Goal: Task Accomplishment & Management: Manage account settings

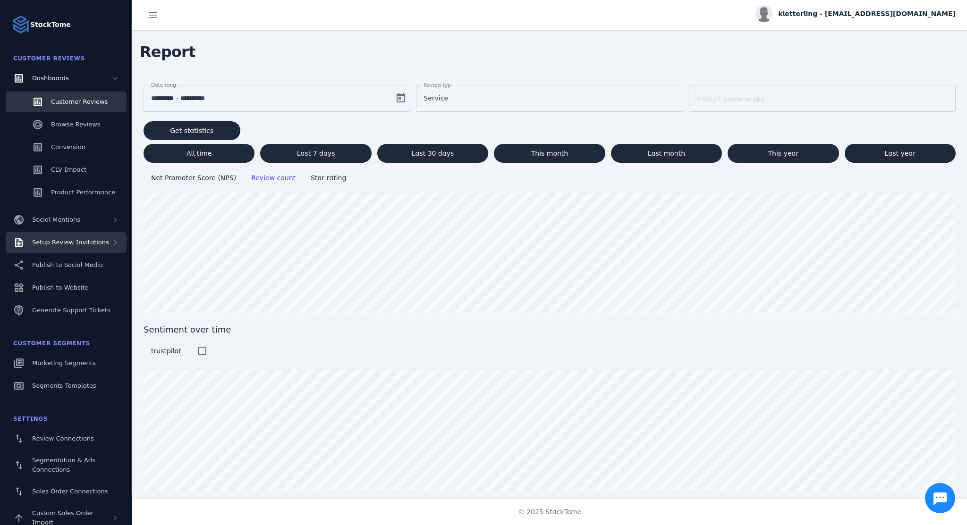
click at [98, 245] on span "Setup Review Invitations" at bounding box center [70, 242] width 77 height 7
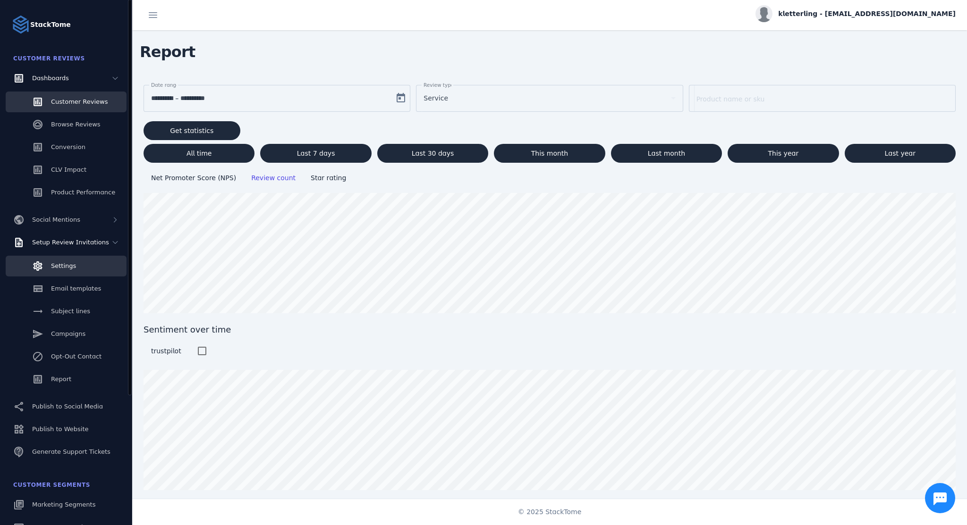
click at [83, 272] on link "Settings" at bounding box center [66, 266] width 121 height 21
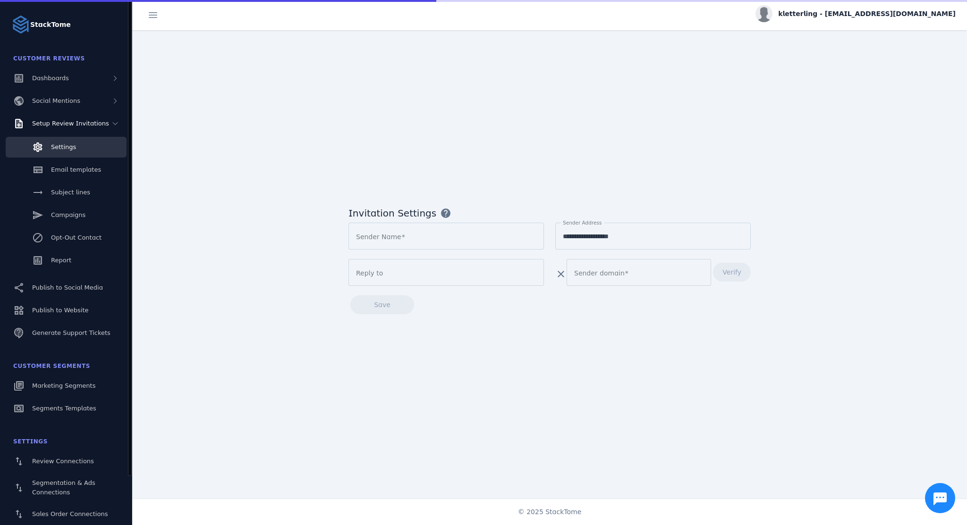
type input "**********"
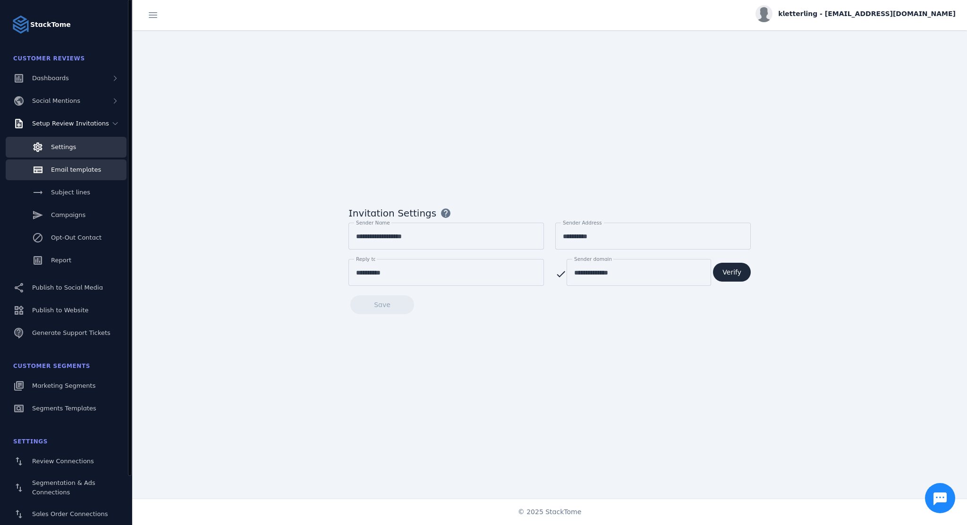
click at [74, 171] on span "Email templates" at bounding box center [76, 169] width 50 height 7
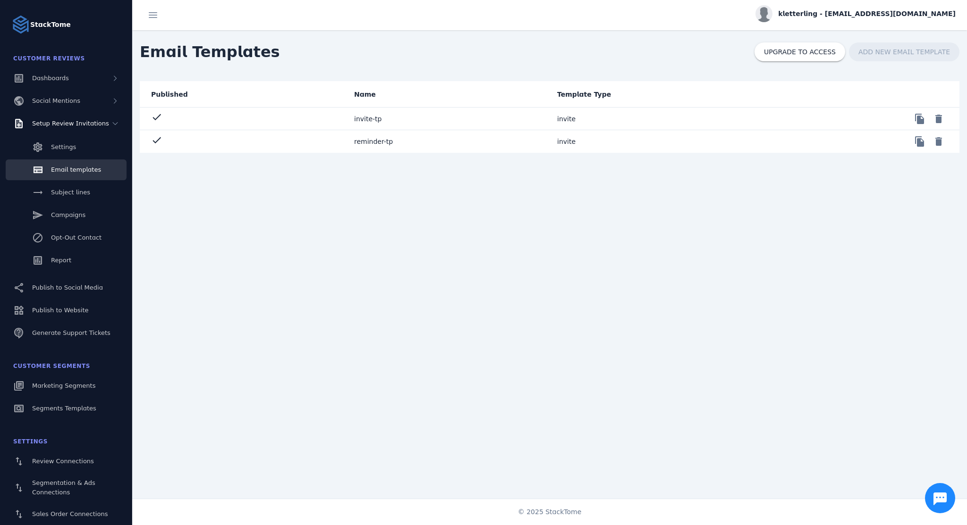
click at [369, 120] on mat-cell "invite-tp" at bounding box center [447, 119] width 203 height 23
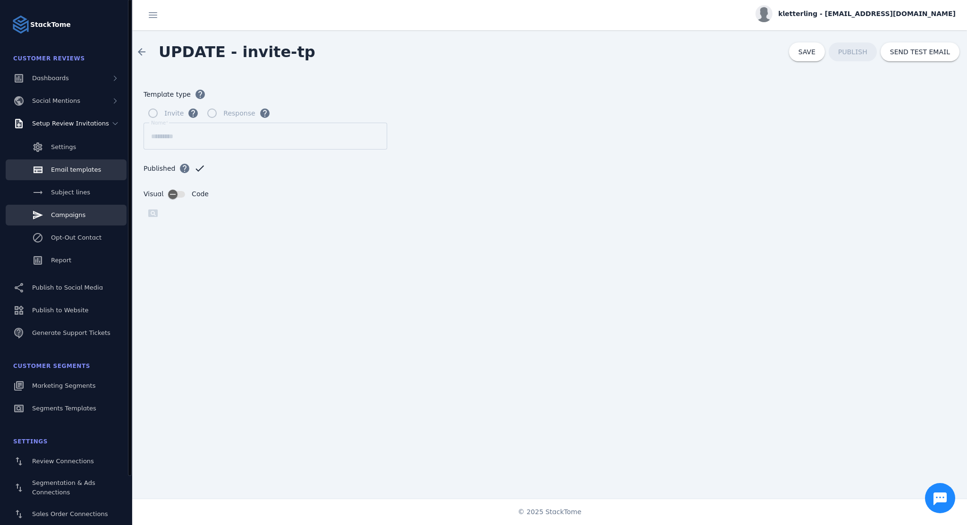
click at [76, 218] on span "Campaigns" at bounding box center [68, 214] width 34 height 7
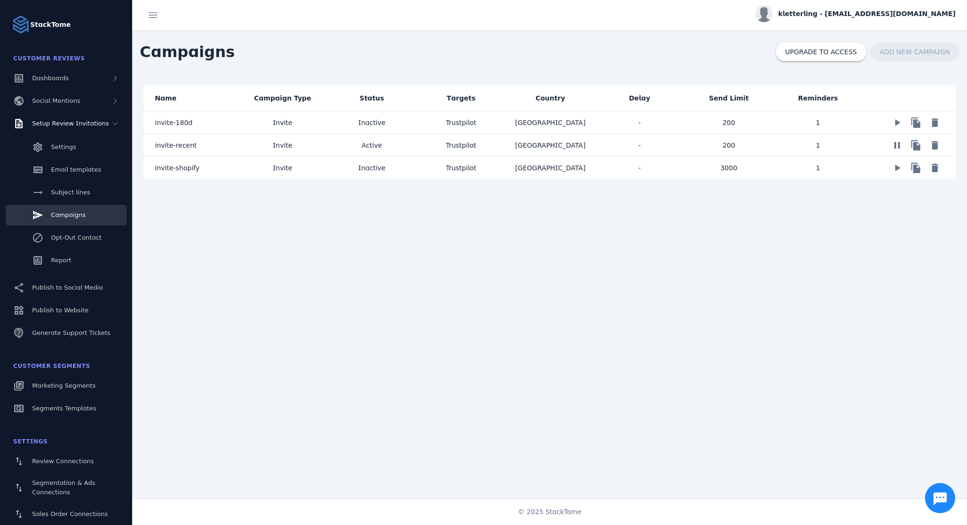
click at [218, 146] on mat-cell "invite-recent" at bounding box center [190, 145] width 94 height 23
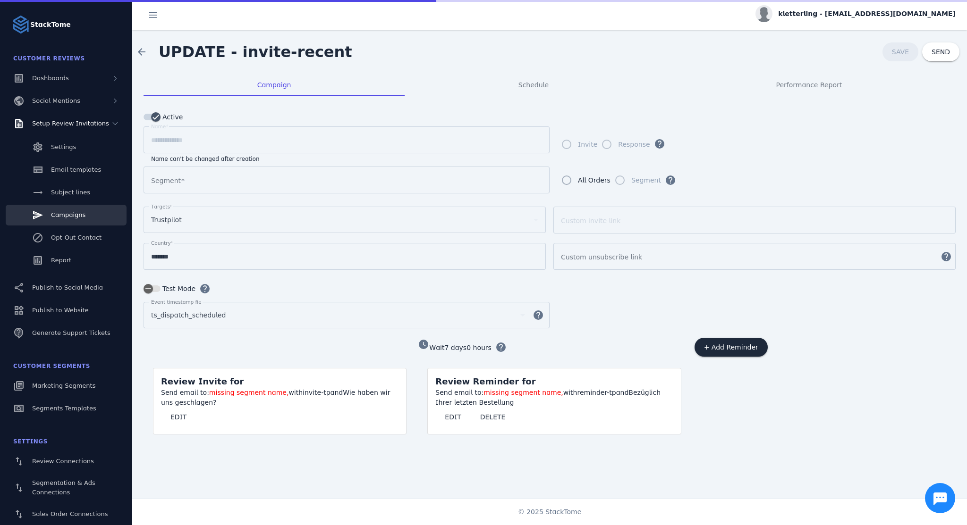
type input "**********"
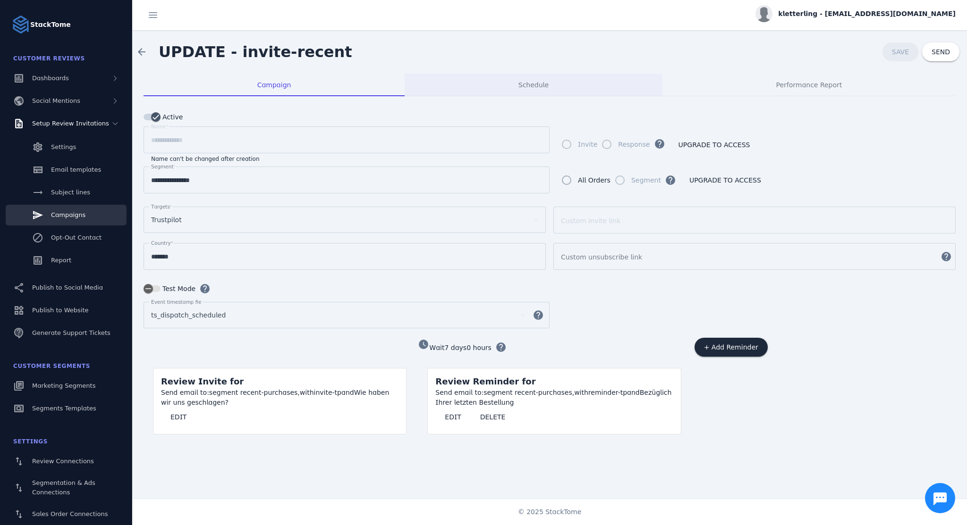
click at [510, 80] on div "Schedule" at bounding box center [534, 85] width 258 height 23
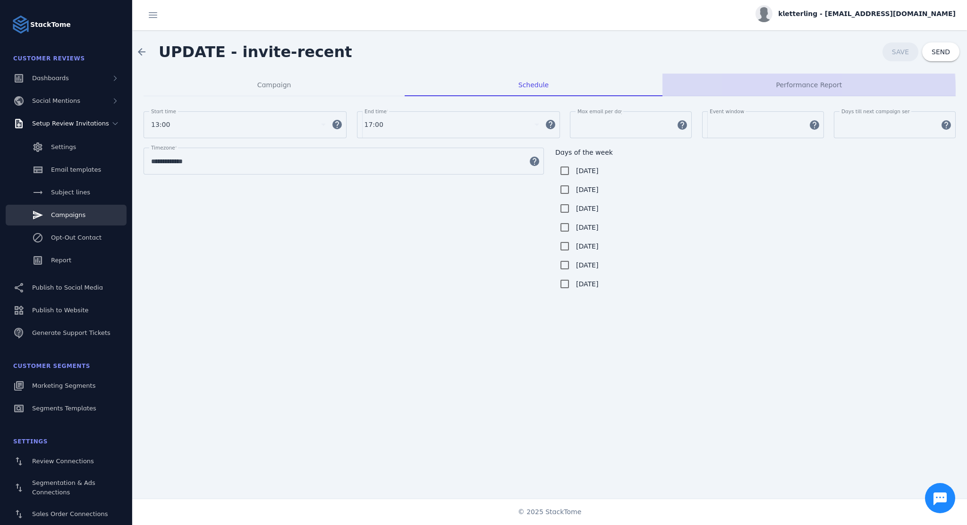
click at [779, 91] on span "Performance Report" at bounding box center [809, 85] width 66 height 23
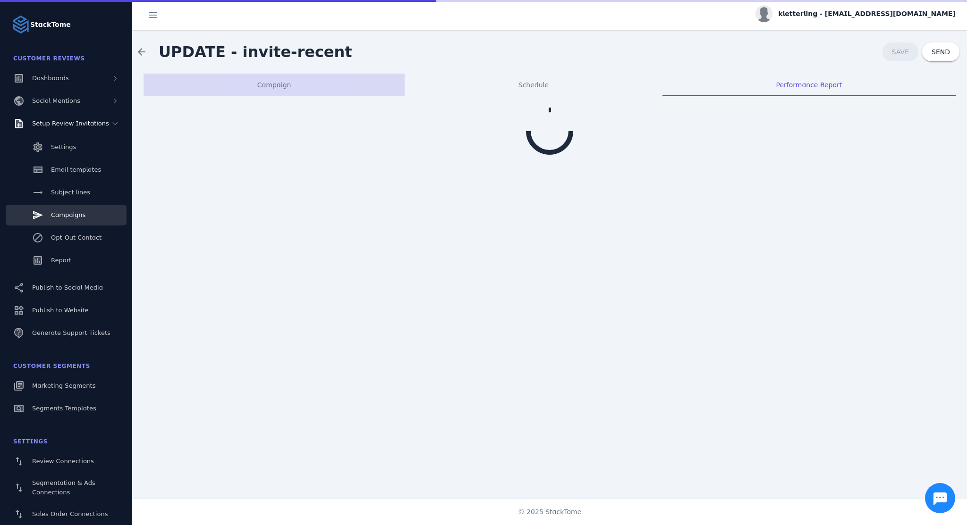
click at [257, 85] on div "Campaign" at bounding box center [273, 85] width 261 height 23
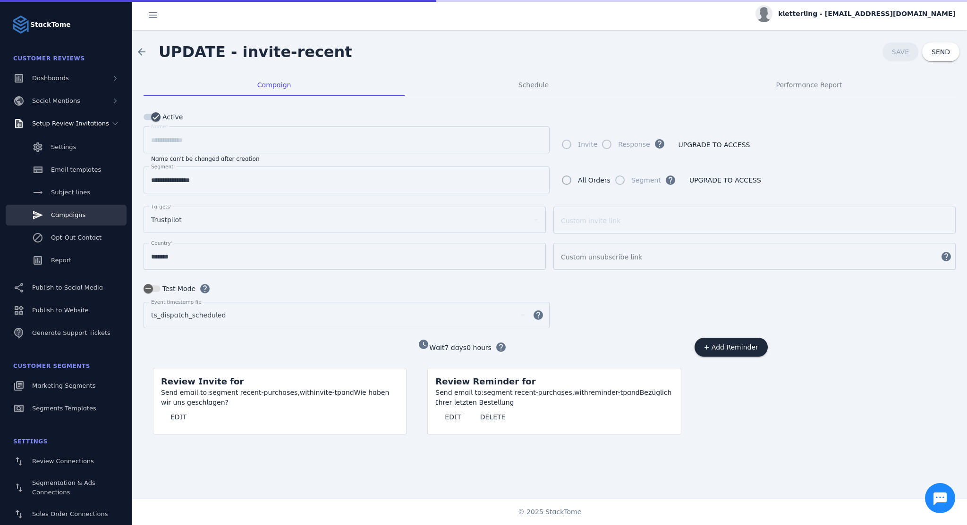
click at [421, 344] on mat-icon "watch_later" at bounding box center [423, 344] width 11 height 11
click at [497, 346] on span "button" at bounding box center [500, 347] width 23 height 23
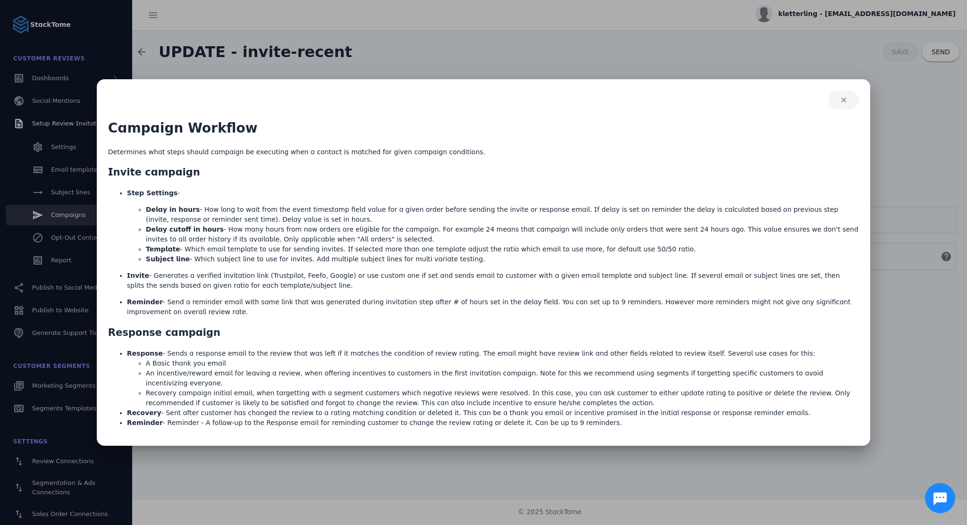
click at [847, 104] on span "button" at bounding box center [843, 100] width 30 height 23
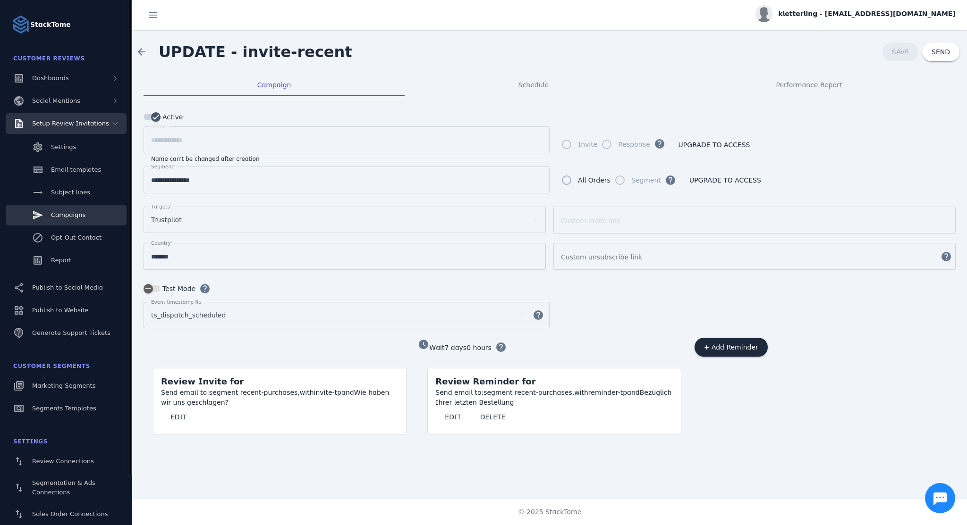
click at [68, 128] on div "Setup Review Invitations" at bounding box center [66, 123] width 121 height 21
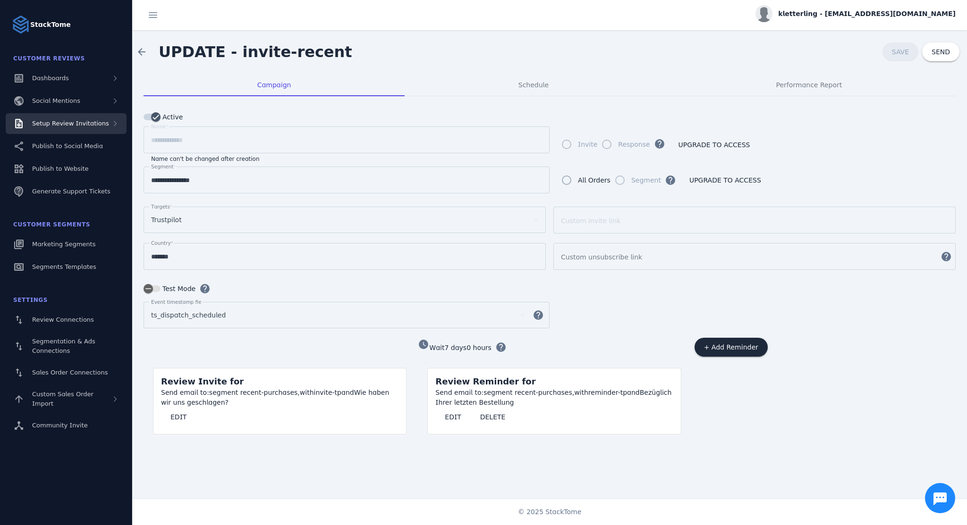
click at [68, 128] on div "Setup Review Invitations" at bounding box center [66, 123] width 121 height 21
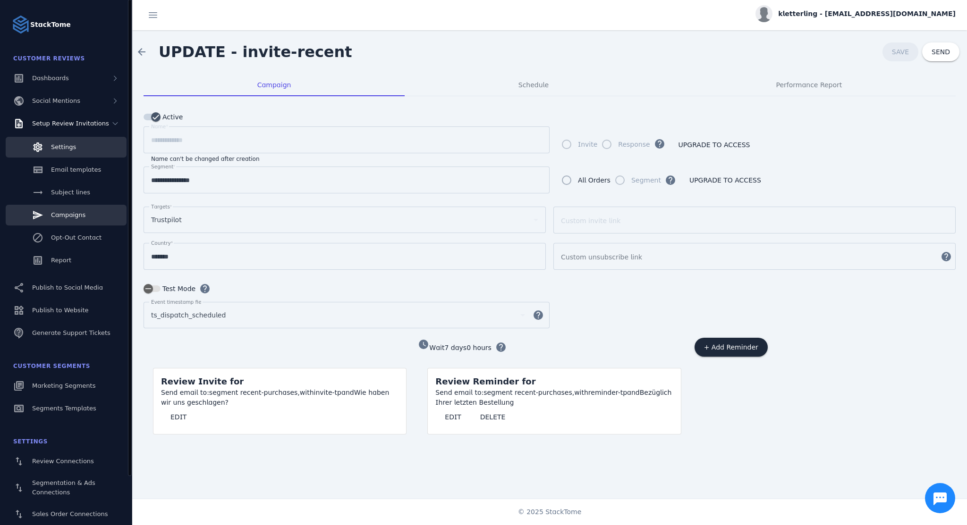
click at [66, 152] on link "Settings" at bounding box center [66, 147] width 121 height 21
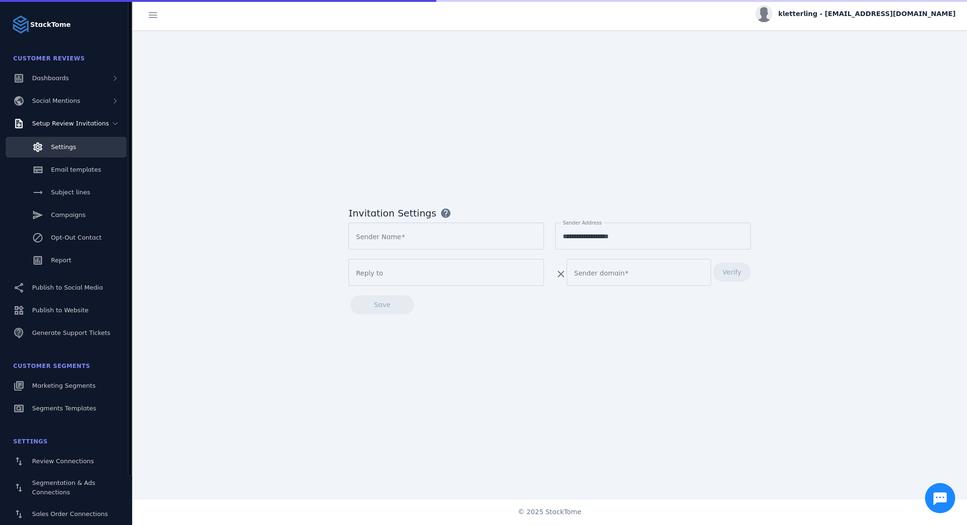
type input "**********"
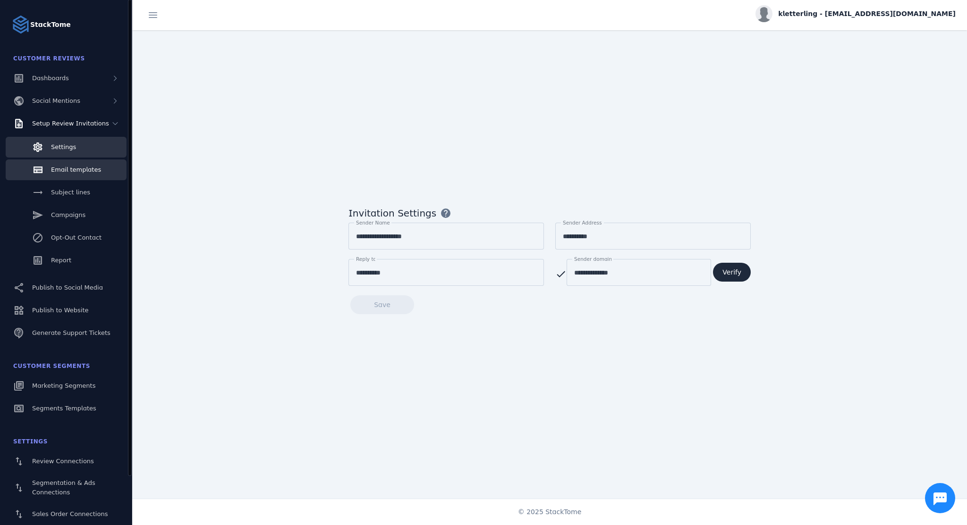
click at [67, 163] on link "Email templates" at bounding box center [66, 170] width 121 height 21
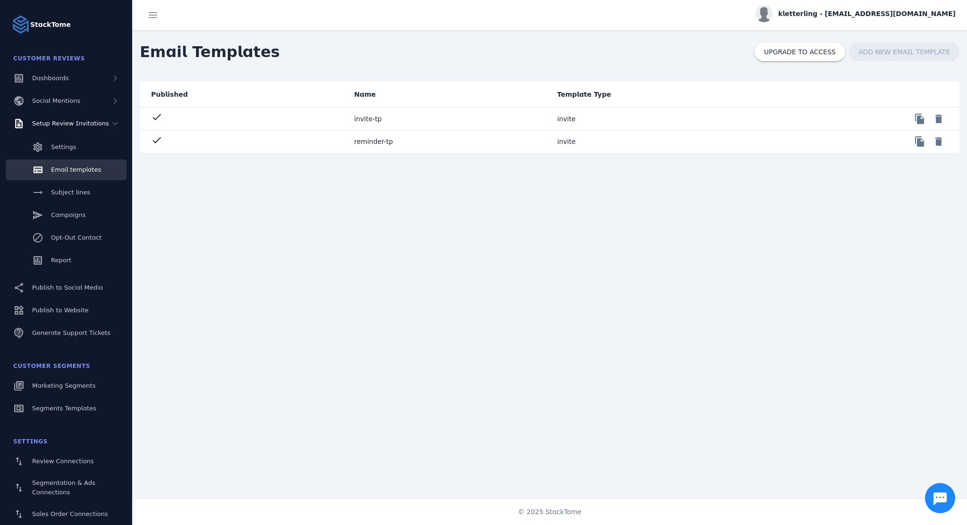
click at [370, 131] on mat-cell "reminder-tp" at bounding box center [447, 141] width 203 height 23
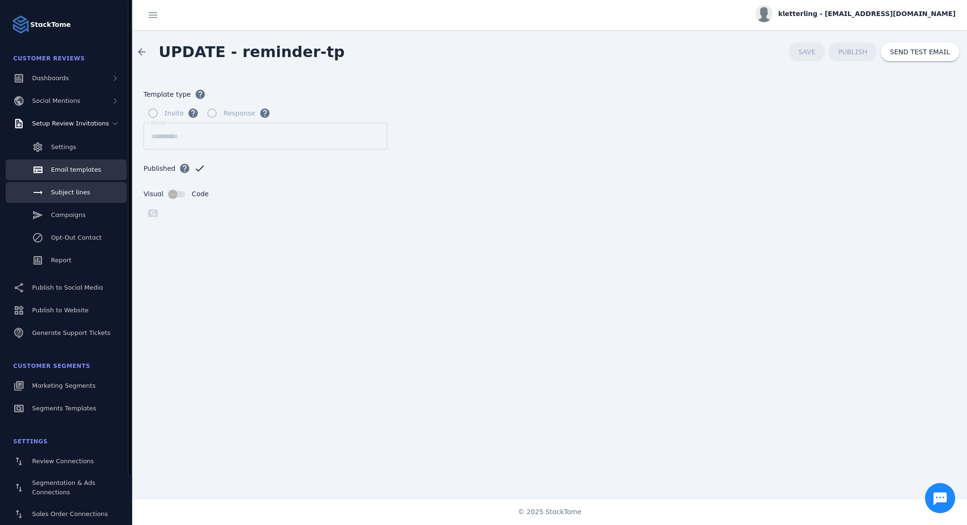
click at [81, 196] on div "Subject lines" at bounding box center [70, 192] width 39 height 9
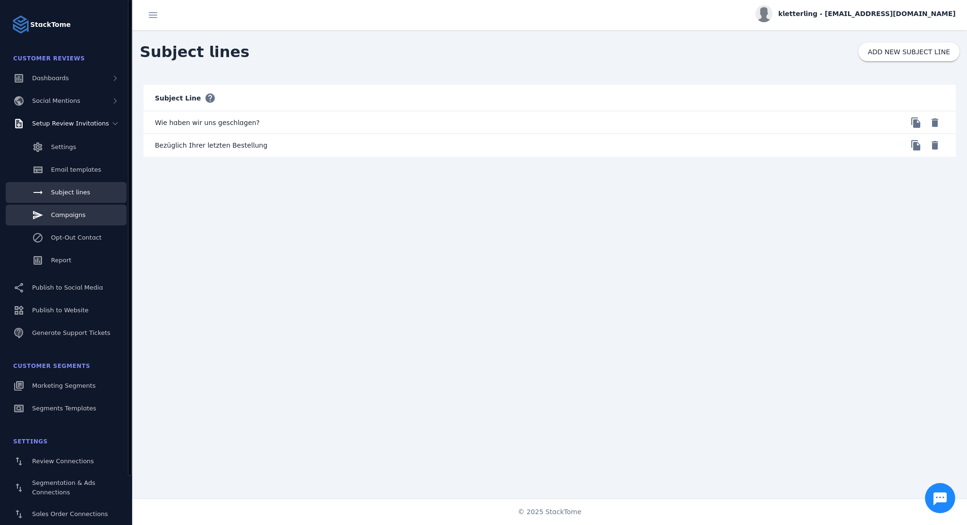
click at [81, 212] on span "Campaigns" at bounding box center [68, 214] width 34 height 7
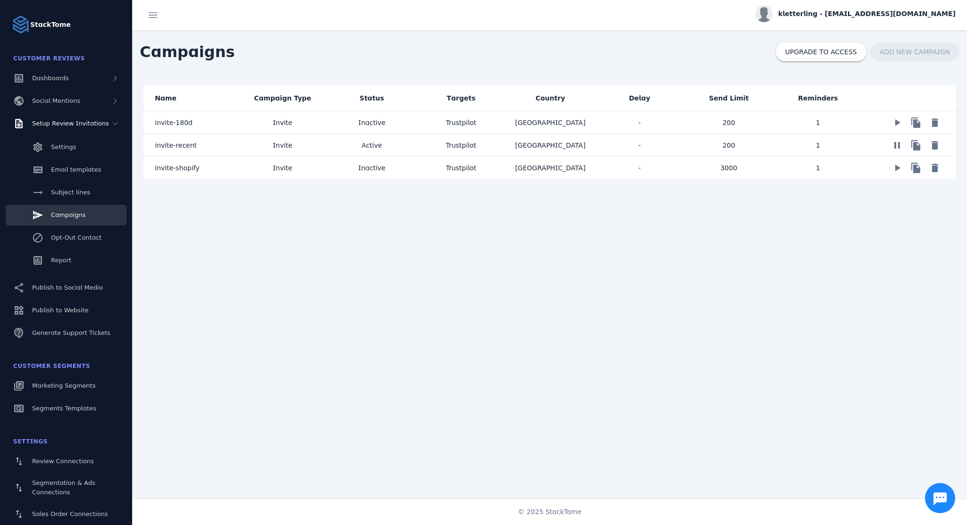
click at [215, 145] on mat-cell "invite-recent" at bounding box center [190, 145] width 94 height 23
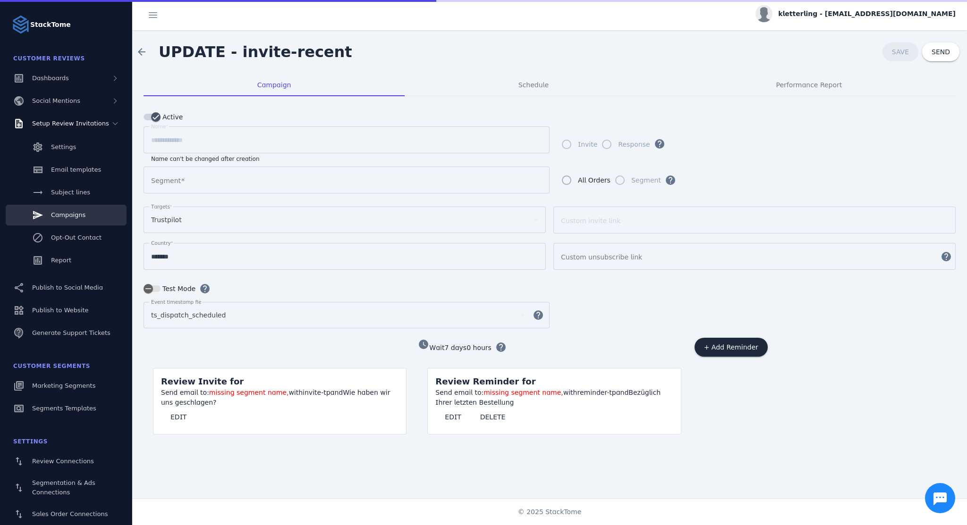
type input "**********"
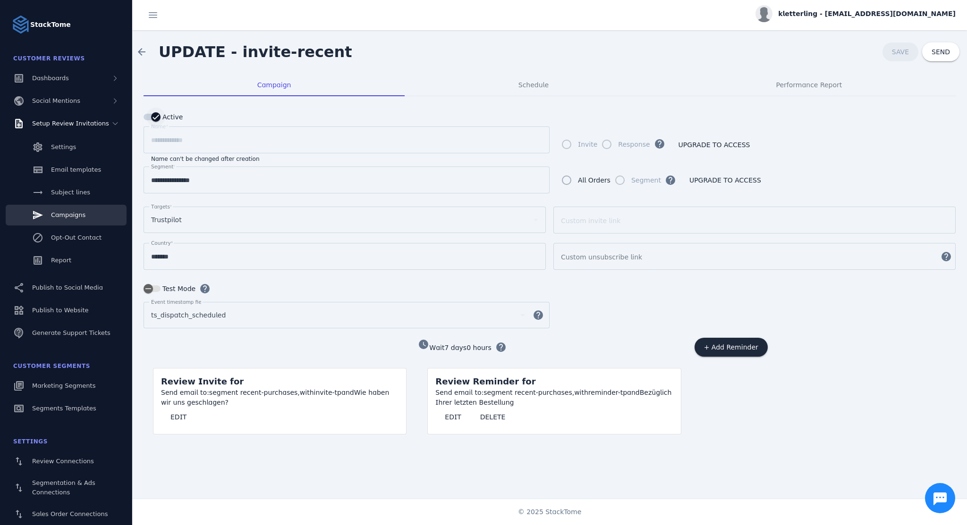
click at [154, 113] on icon "button" at bounding box center [156, 117] width 8 height 8
click at [905, 52] on span "SAVE" at bounding box center [900, 52] width 17 height 8
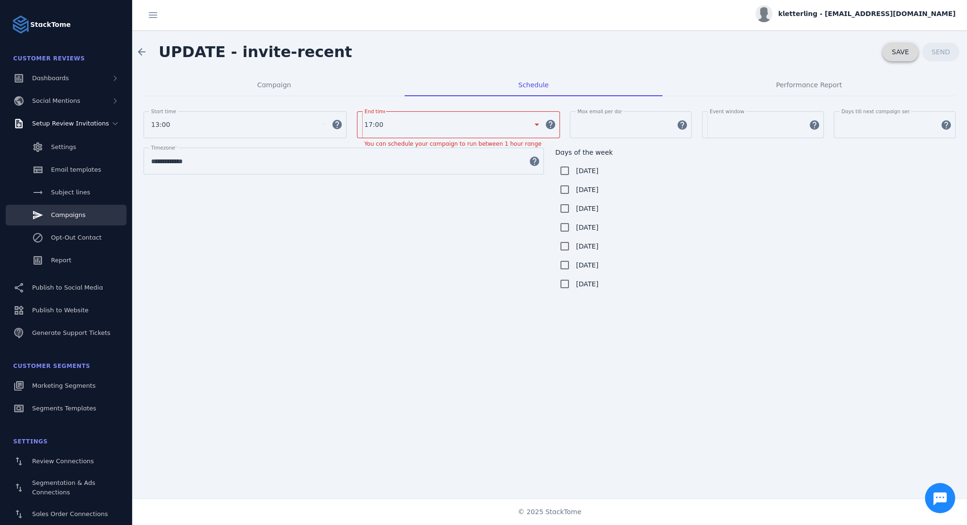
click at [903, 50] on span "SAVE" at bounding box center [900, 52] width 17 height 8
click at [531, 123] on icon at bounding box center [536, 124] width 11 height 11
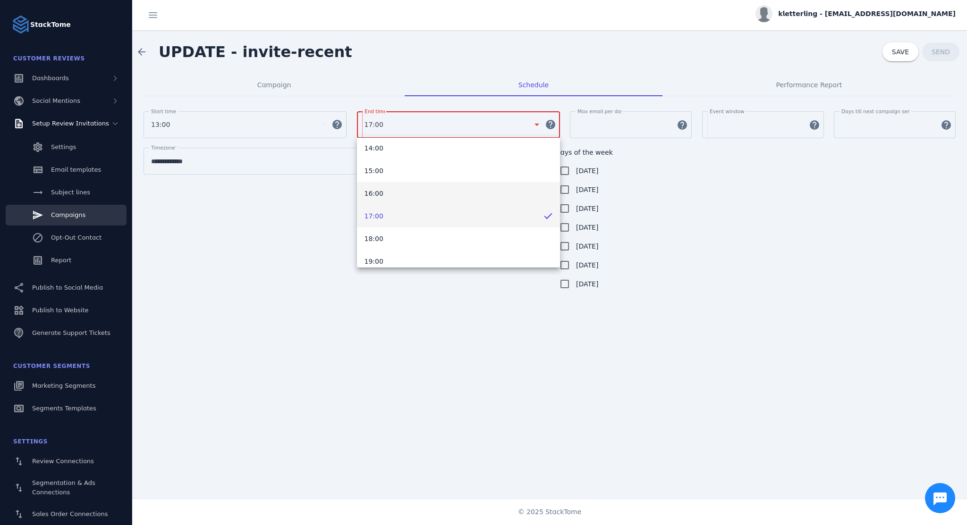
scroll to position [330, 0]
click at [442, 228] on mat-option "18:00" at bounding box center [458, 230] width 203 height 23
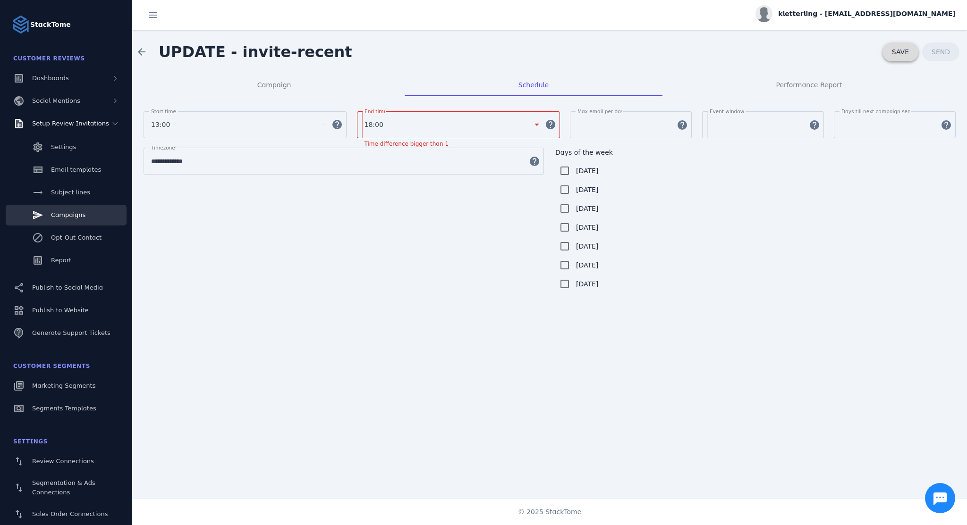
click at [895, 56] on span at bounding box center [900, 52] width 36 height 23
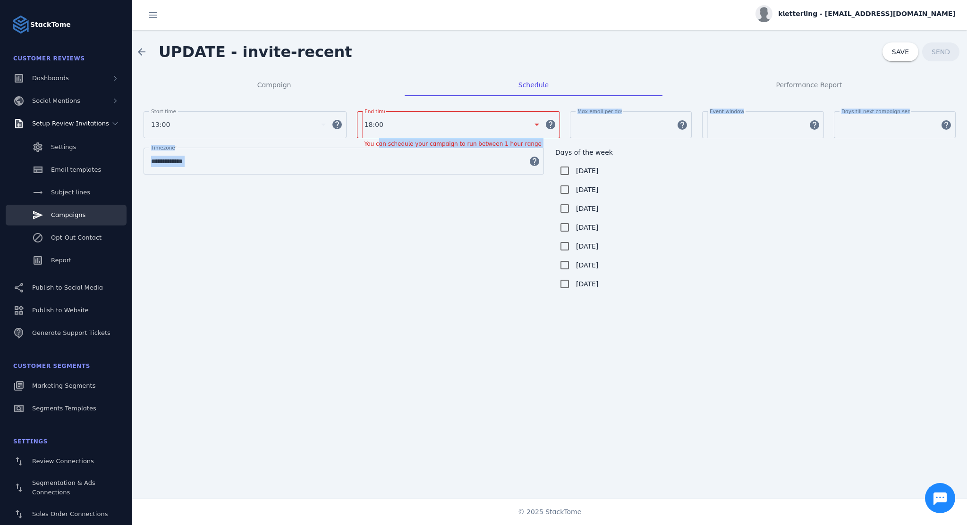
drag, startPoint x: 378, startPoint y: 146, endPoint x: 491, endPoint y: 179, distance: 118.6
click at [491, 179] on div "**********" at bounding box center [549, 203] width 812 height 190
click at [491, 179] on div at bounding box center [343, 179] width 400 height 9
click at [812, 130] on span "button" at bounding box center [814, 125] width 23 height 23
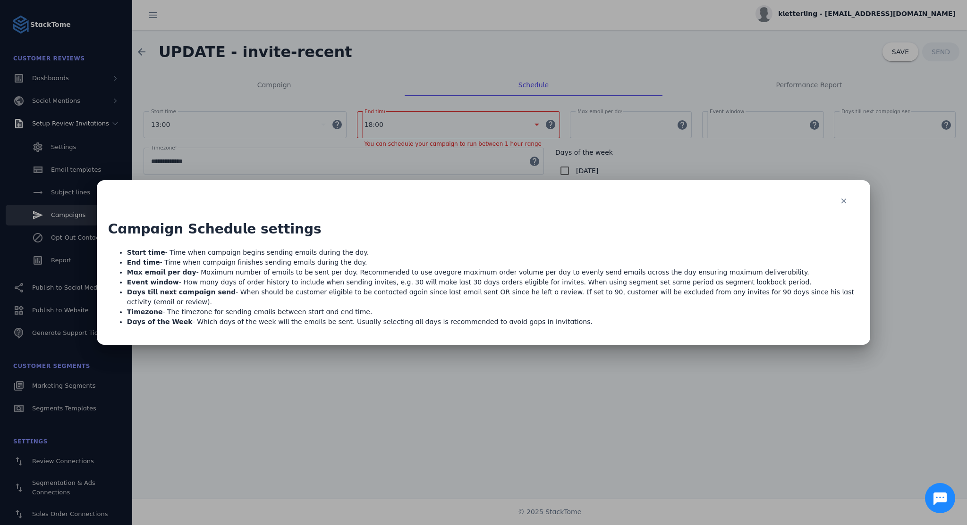
drag, startPoint x: 171, startPoint y: 286, endPoint x: 799, endPoint y: 285, distance: 628.3
click at [799, 285] on li "Event window - How many days of order history to include when sending invites, …" at bounding box center [493, 283] width 732 height 10
click at [846, 203] on span "button" at bounding box center [843, 201] width 30 height 23
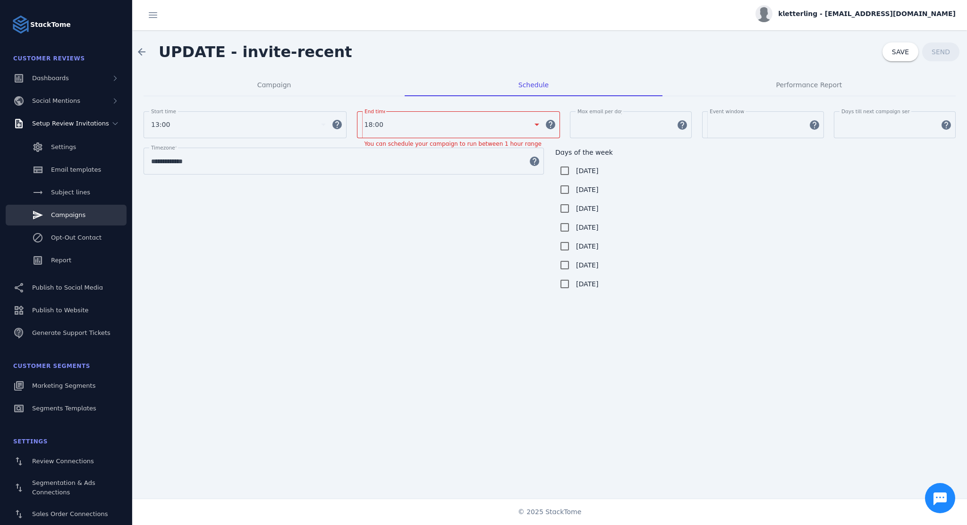
click at [813, 96] on div "**********" at bounding box center [549, 202] width 835 height 212
click at [826, 93] on span "Performance Report" at bounding box center [809, 85] width 66 height 23
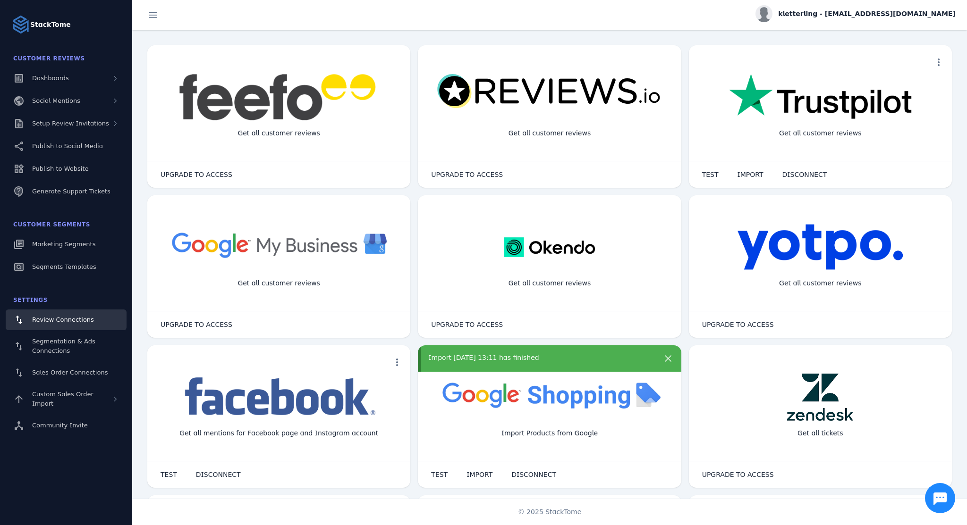
click at [895, 6] on div "kletterling - [EMAIL_ADDRESS][DOMAIN_NAME]" at bounding box center [855, 13] width 200 height 17
click at [925, 61] on span "Billing" at bounding box center [922, 60] width 20 height 11
